Goal: Task Accomplishment & Management: Manage account settings

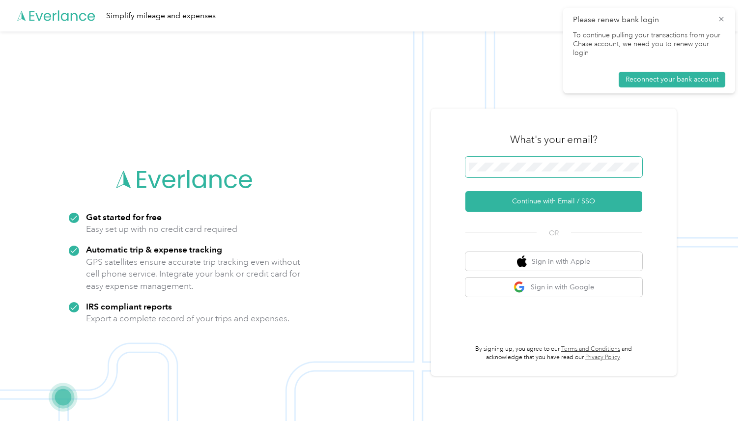
click at [466, 191] on button "Continue with Email / SSO" at bounding box center [554, 201] width 177 height 21
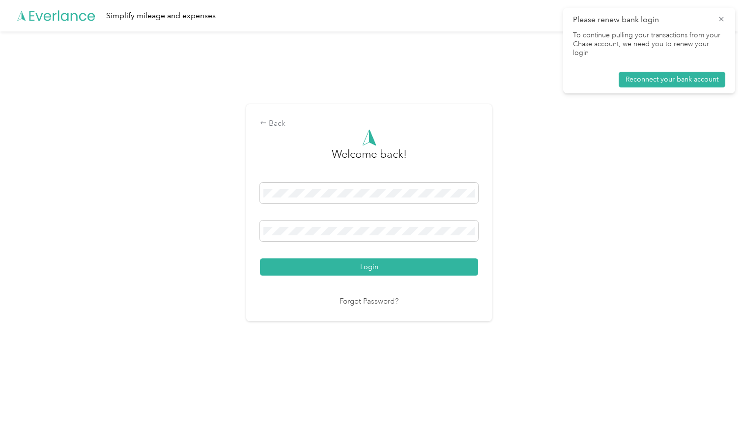
click at [260, 259] on button "Login" at bounding box center [369, 267] width 218 height 17
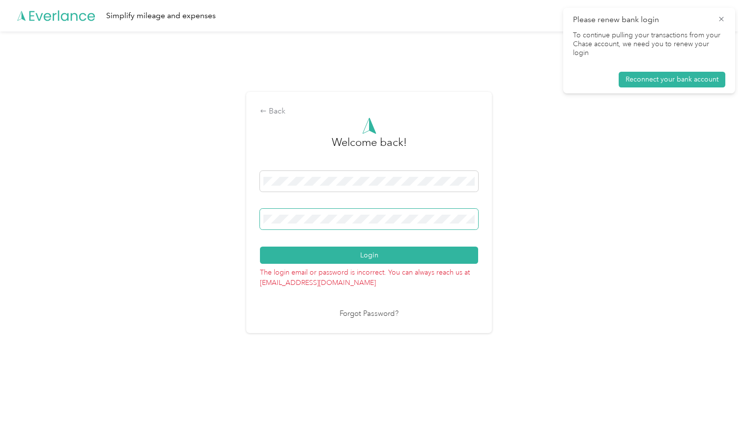
click at [260, 247] on button "Login" at bounding box center [369, 255] width 218 height 17
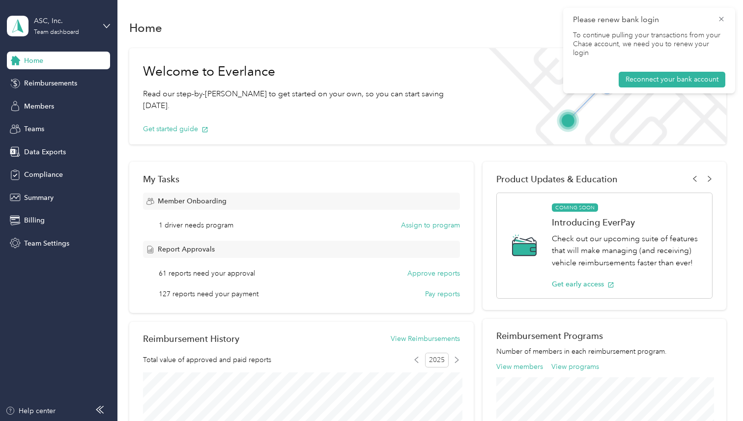
click at [728, 19] on div "Please renew bank login To continue pulling your transactions from your Chase a…" at bounding box center [649, 51] width 172 height 86
click at [722, 19] on icon at bounding box center [721, 19] width 4 height 4
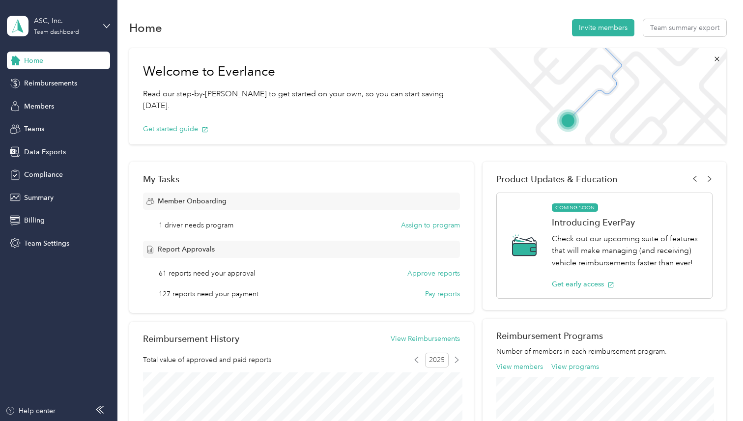
click at [533, 30] on div "Home Invite members Team summary export" at bounding box center [427, 27] width 597 height 21
